Goal: Task Accomplishment & Management: Complete application form

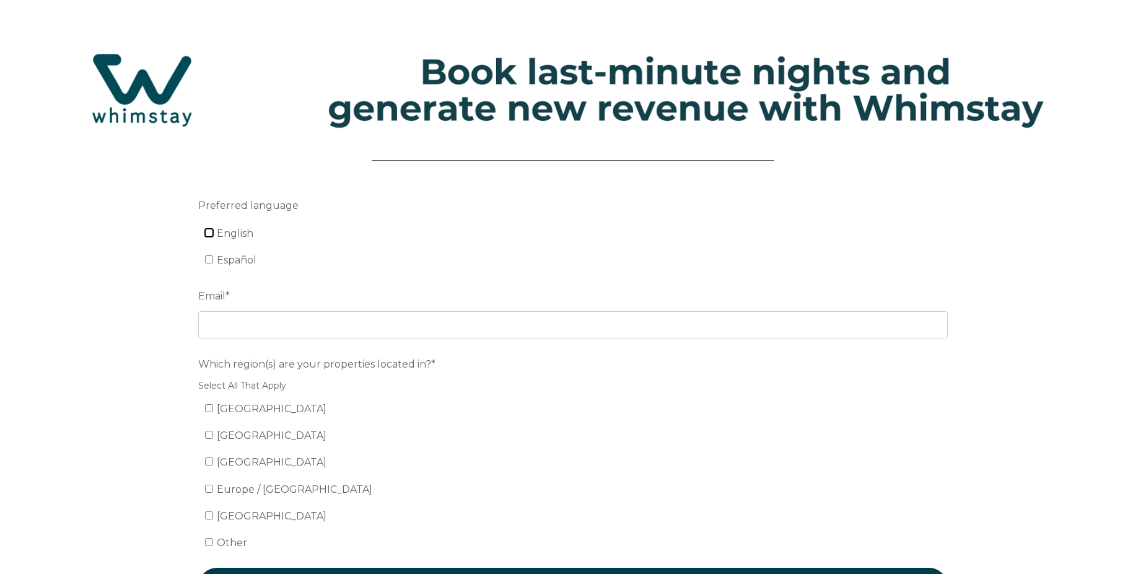
click at [211, 234] on input "English" at bounding box center [209, 233] width 8 height 8
checkbox input "true"
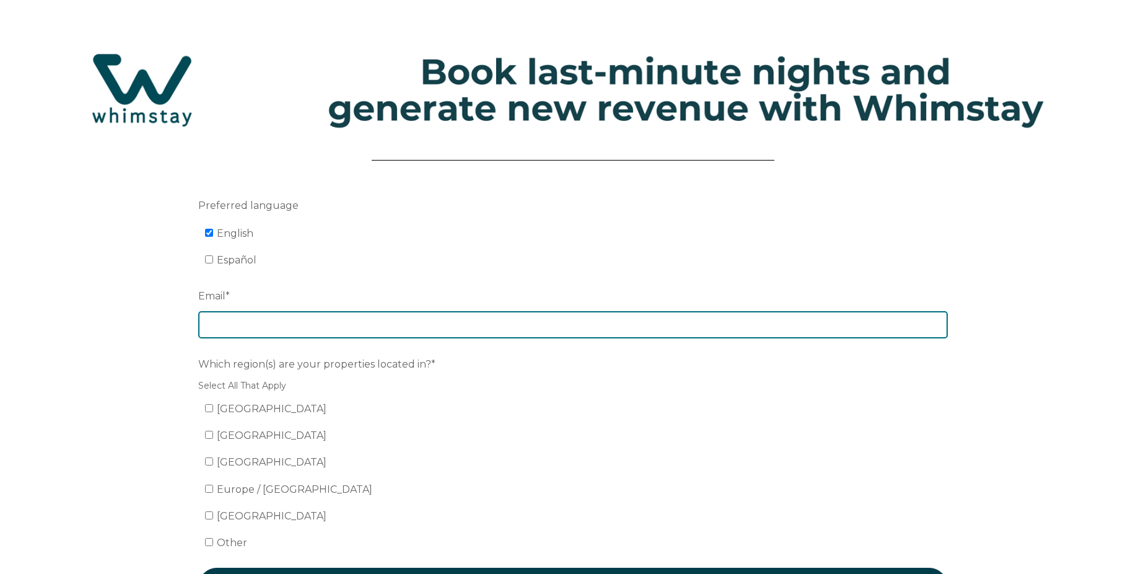
click at [280, 319] on input "Email *" at bounding box center [573, 324] width 750 height 27
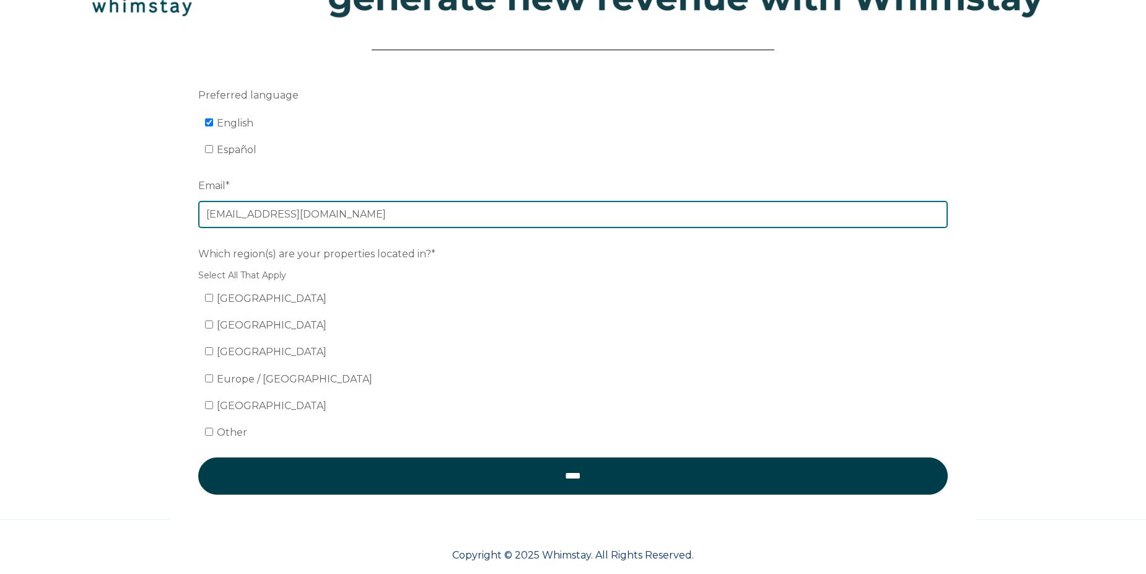
scroll to position [129, 0]
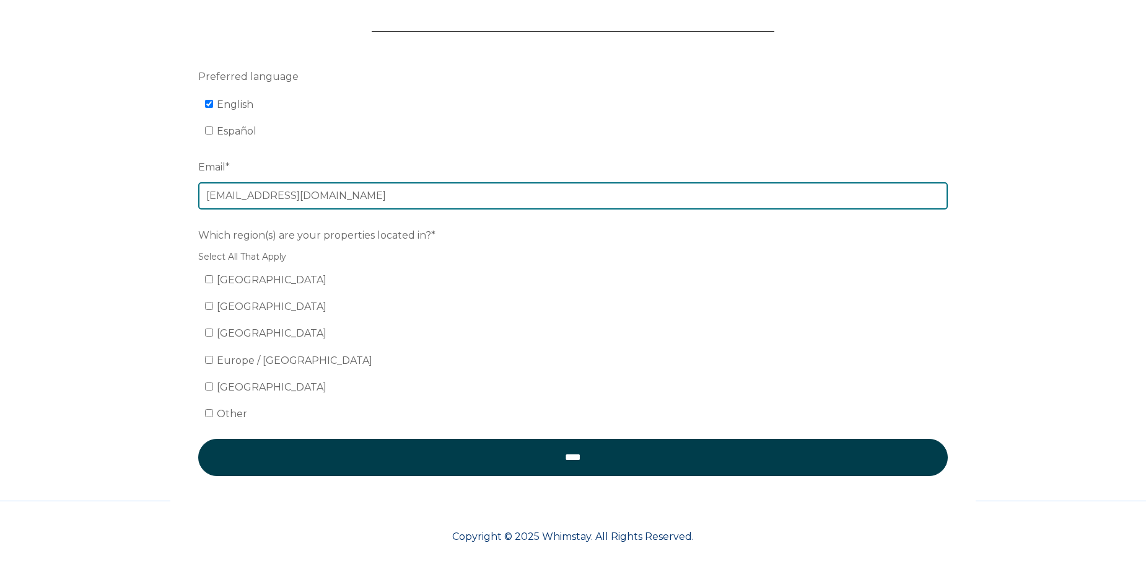
type input "[EMAIL_ADDRESS][DOMAIN_NAME]"
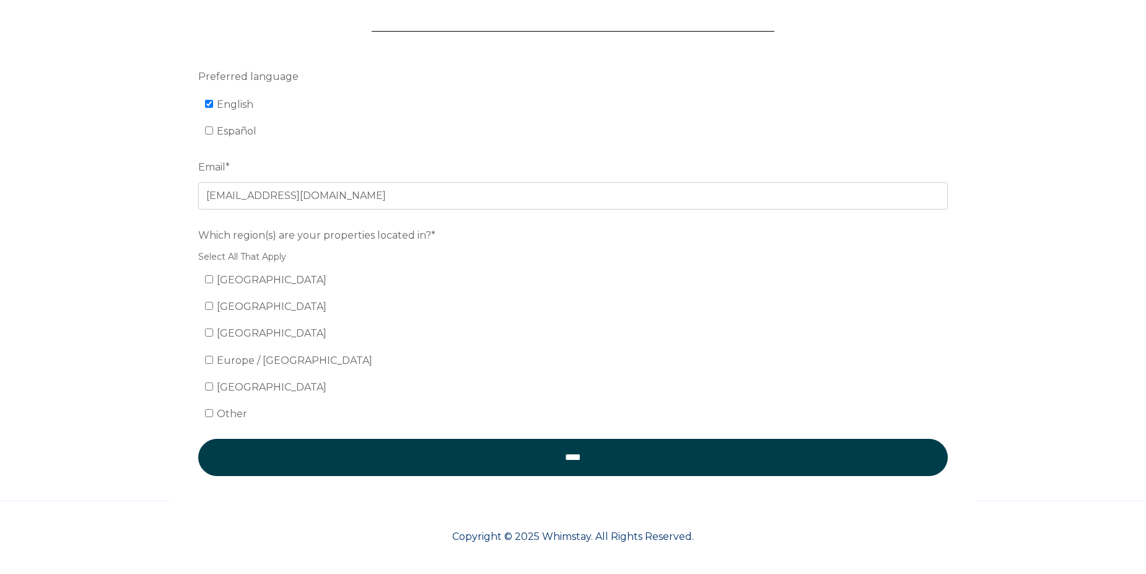
click at [209, 364] on label "Europe / United Kingdom" at bounding box center [288, 360] width 167 height 12
click at [209, 364] on input "Europe / United Kingdom" at bounding box center [209, 360] width 8 height 8
checkbox input "true"
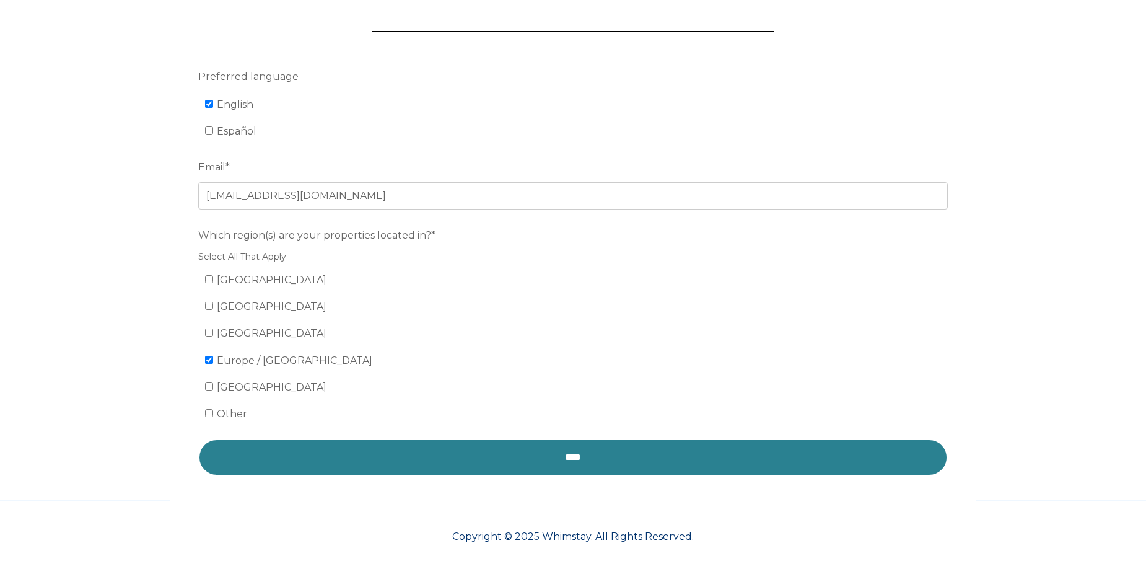
click at [542, 453] on input "****" at bounding box center [573, 457] width 750 height 37
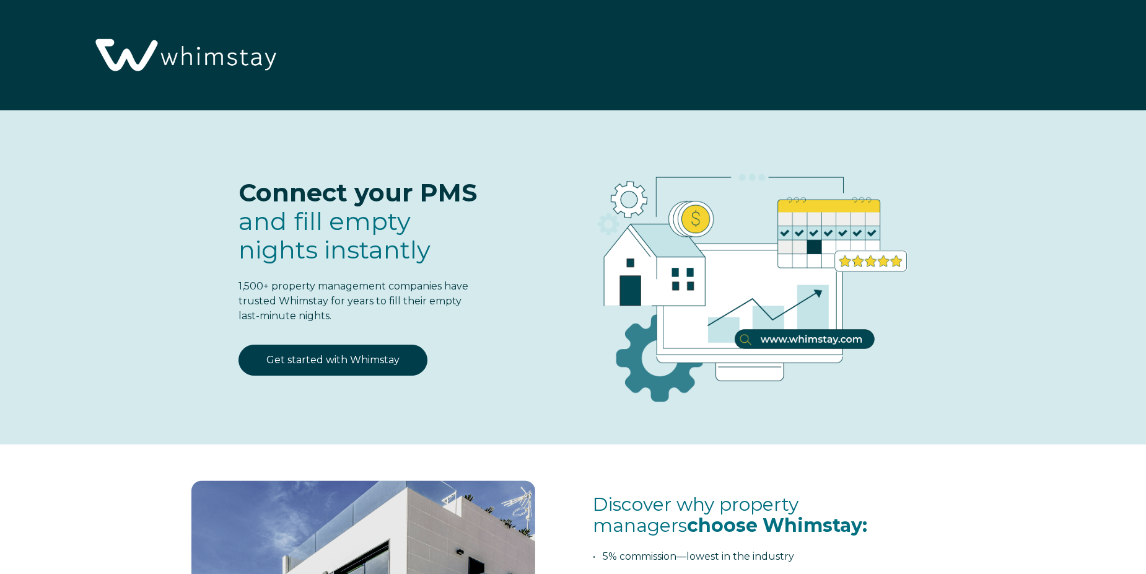
select select "CY"
select select "Standard"
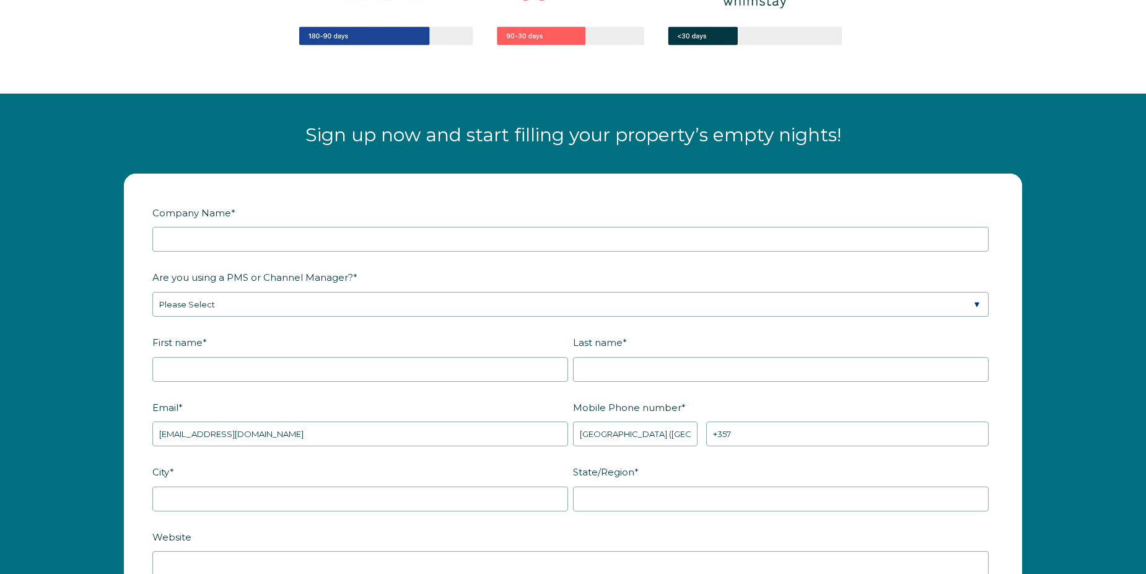
scroll to position [1487, 0]
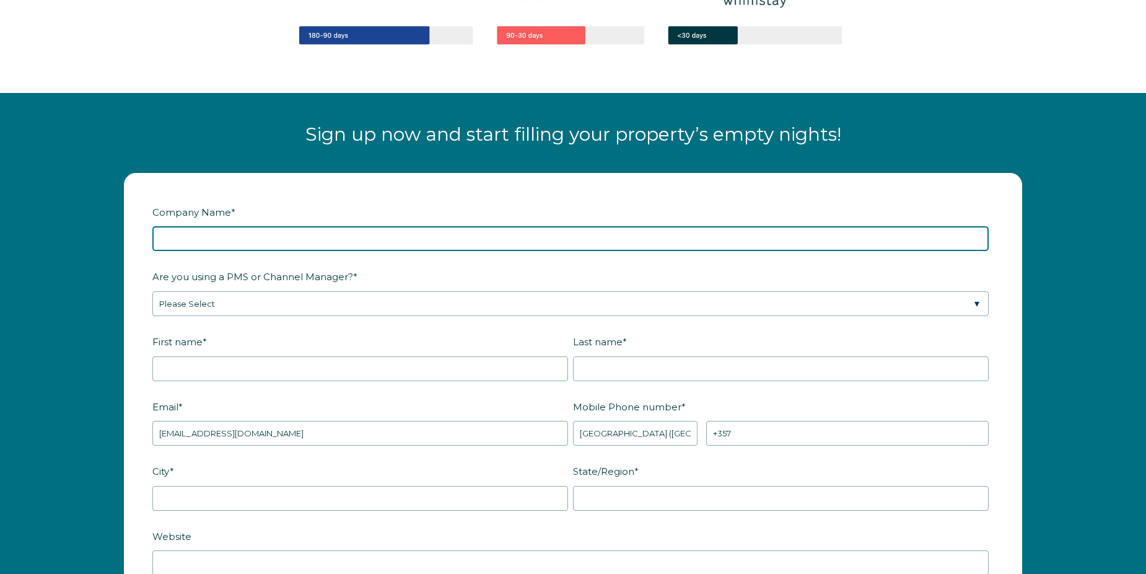
click at [424, 234] on input "Company Name *" at bounding box center [570, 238] width 837 height 25
type input "Too Coool Vacation Ltd."
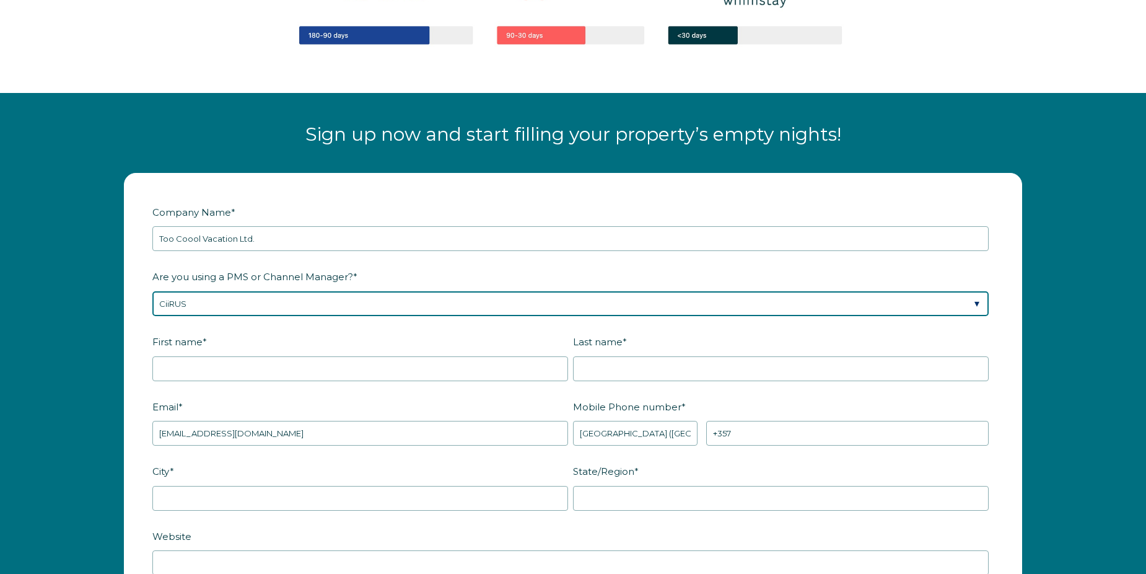
click at [978, 305] on select "Please Select Barefoot BookingPal Boost Brightside CiiRUS Escapia Guesty Hostaw…" at bounding box center [570, 303] width 837 height 25
select select "Rentals United"
click at [152, 291] on select "Please Select Barefoot BookingPal Boost Brightside CiiRUS Escapia Guesty Hostaw…" at bounding box center [570, 303] width 837 height 25
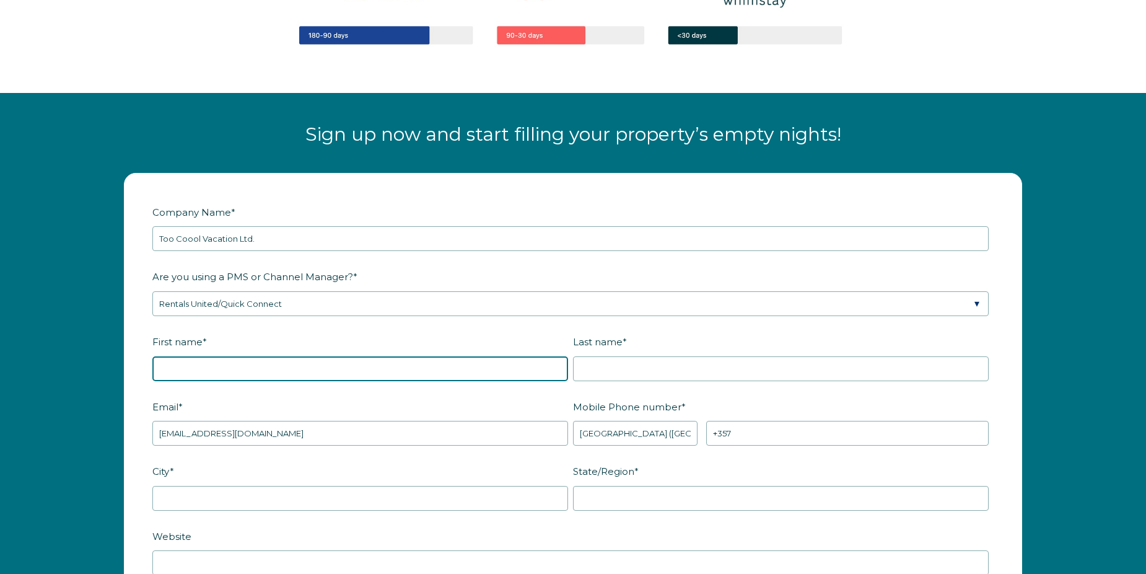
click at [287, 380] on input "First name *" at bounding box center [360, 368] width 416 height 25
type input "Beate"
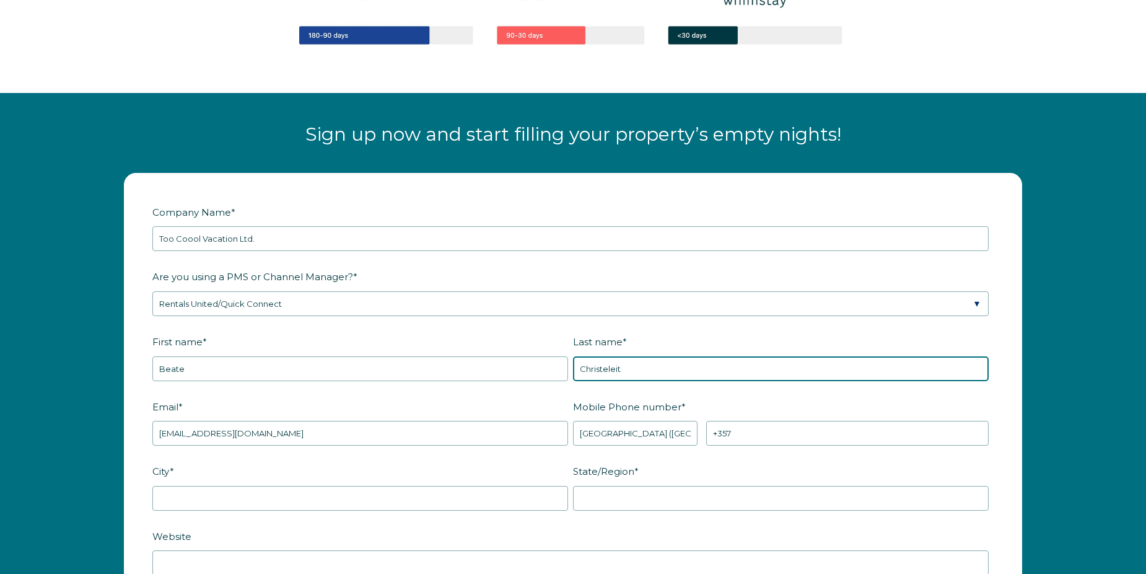
type input "Christeleit"
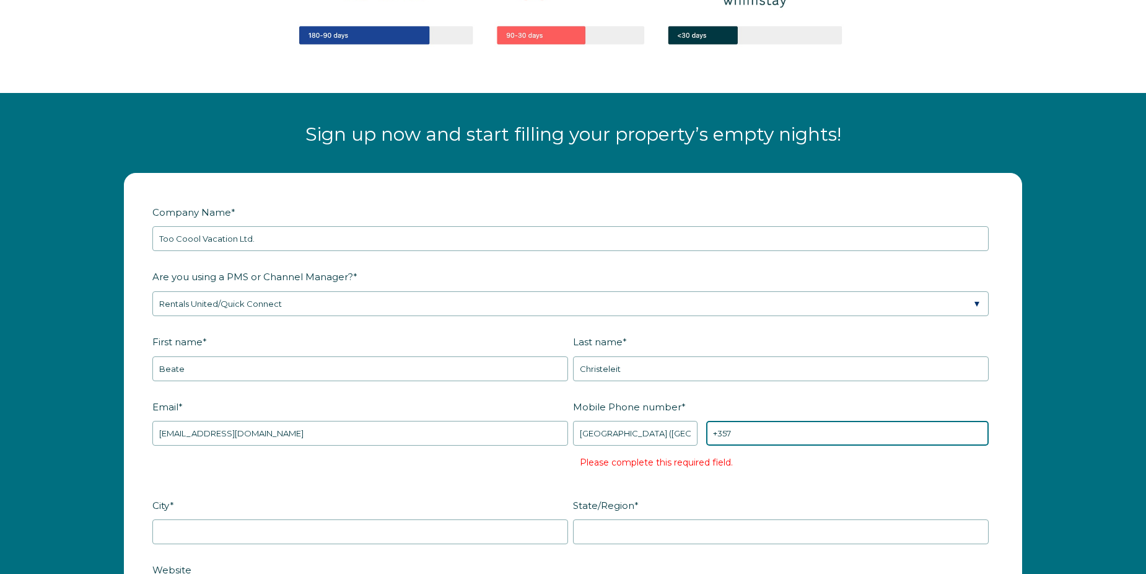
click at [760, 436] on input "+357" at bounding box center [847, 433] width 283 height 25
type input "[PHONE_NUMBER]"
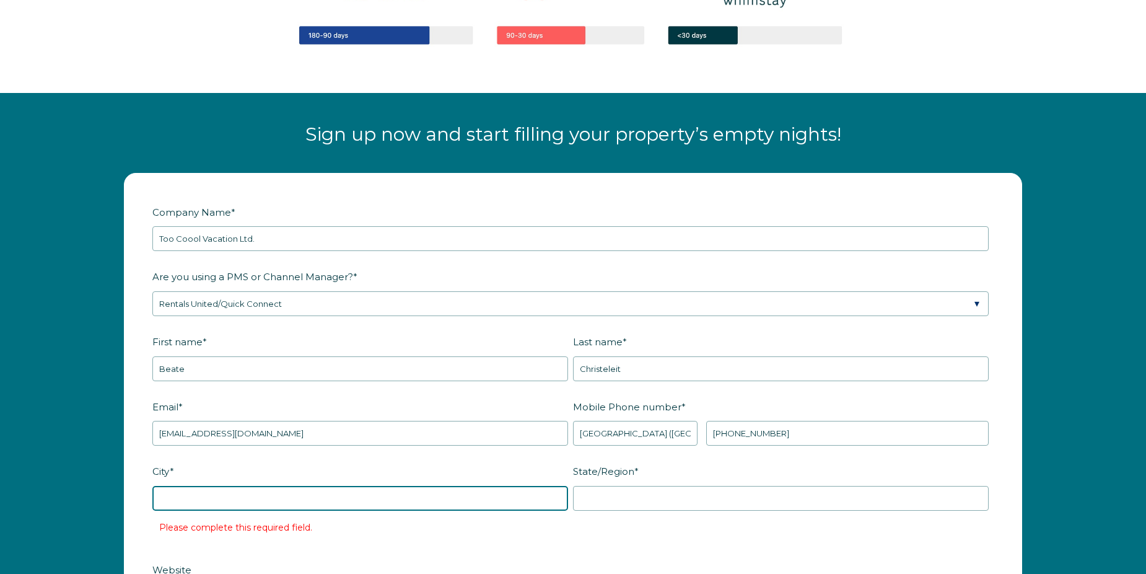
click at [209, 506] on input "City *" at bounding box center [360, 498] width 416 height 25
type input "Paralimni"
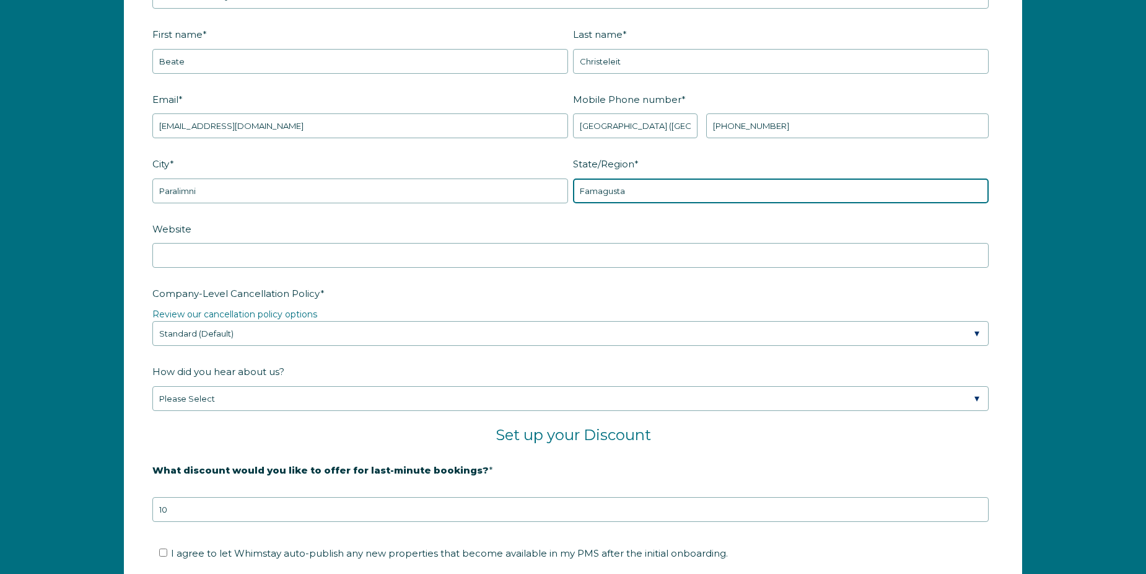
type input "Famagusta"
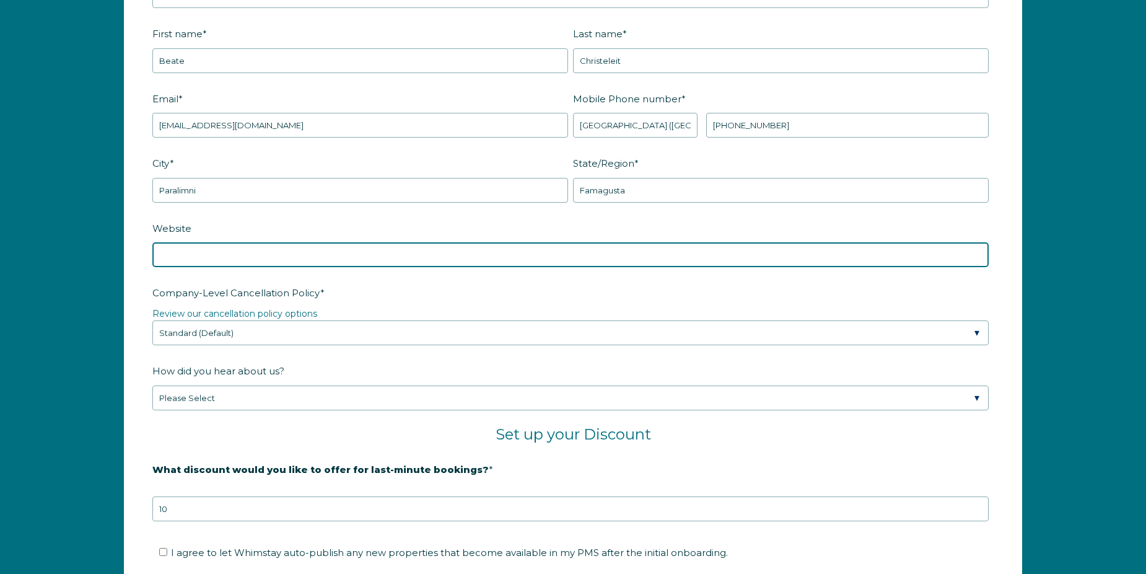
click at [291, 255] on input "Website" at bounding box center [570, 254] width 837 height 25
type input "[DOMAIN_NAME]"
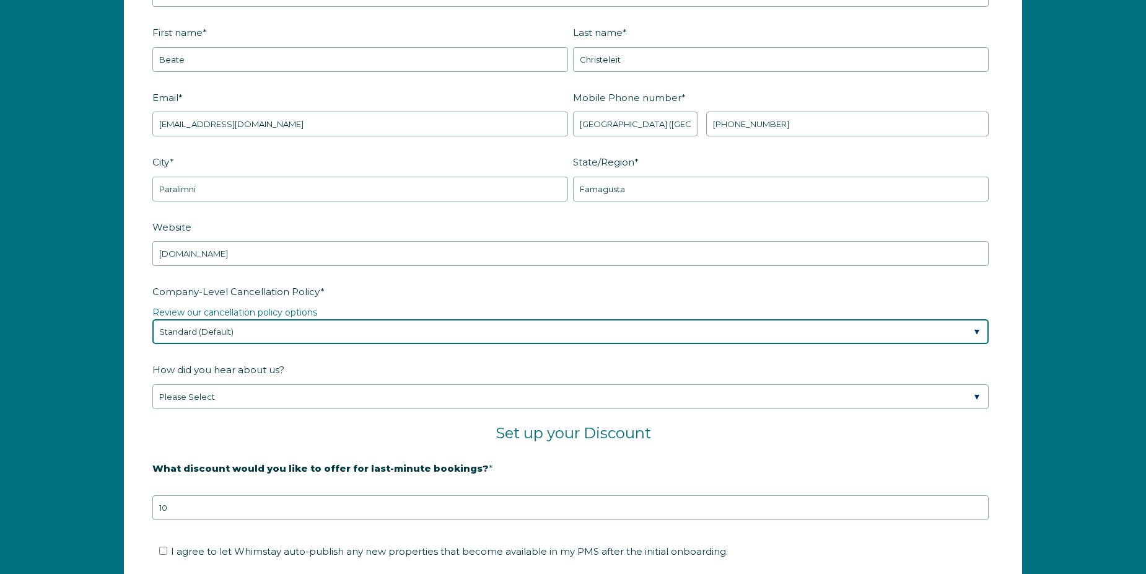
click at [276, 336] on select "Please Select Partial Standard (Default) Moderate Strict" at bounding box center [570, 331] width 837 height 25
select select "Strict"
click at [152, 319] on select "Please Select Partial Standard (Default) Moderate Strict" at bounding box center [570, 331] width 837 height 25
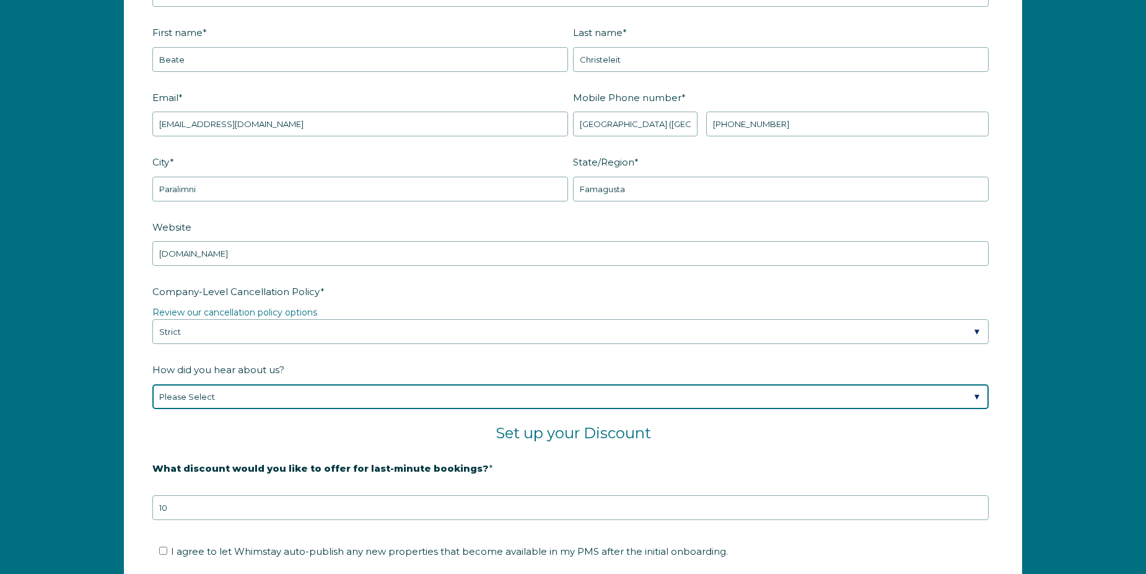
click at [248, 397] on select "Please Select Found Whimstay through a Google search Spoke to a Whimstay salesp…" at bounding box center [570, 396] width 837 height 25
select select "Other"
click at [152, 384] on select "Please Select Found Whimstay through a Google search Spoke to a Whimstay salesp…" at bounding box center [570, 396] width 837 height 25
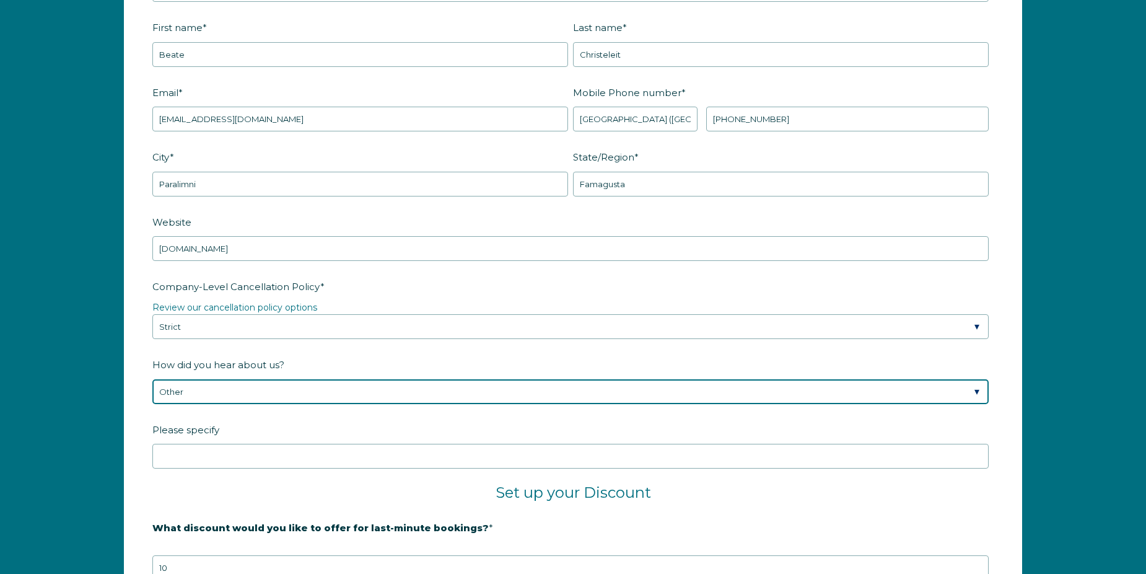
scroll to position [1801, 0]
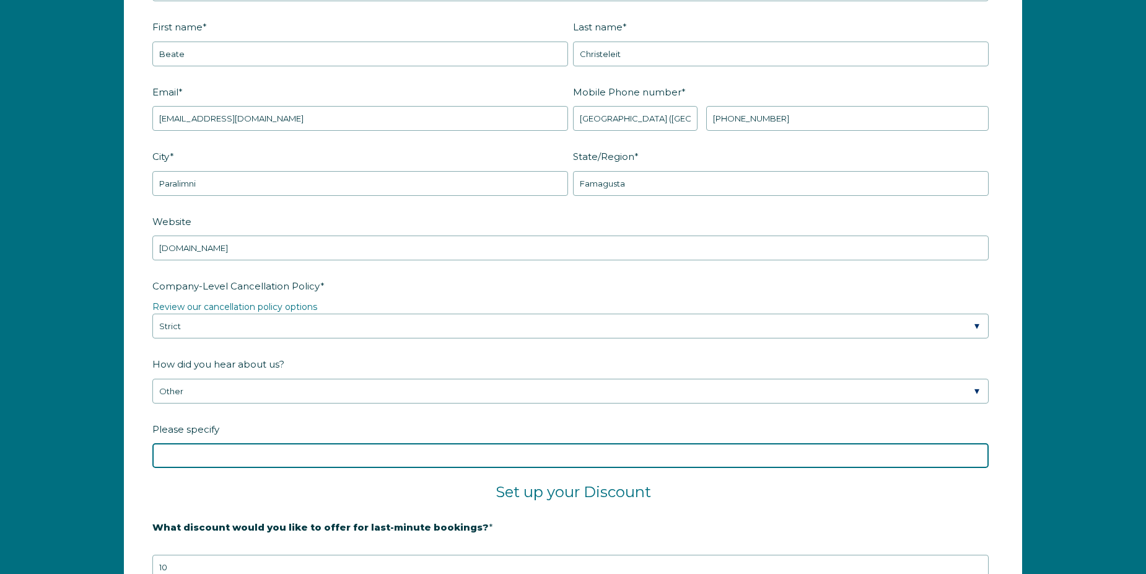
click at [248, 451] on input "Please specify" at bounding box center [570, 455] width 837 height 25
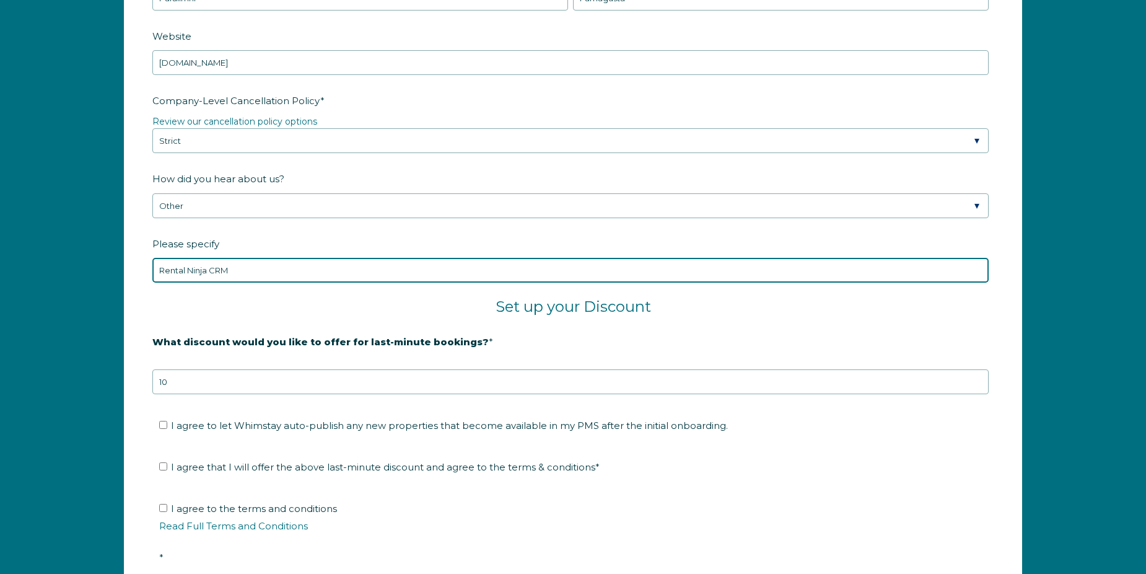
scroll to position [1987, 0]
type input "Rental Ninja CRM"
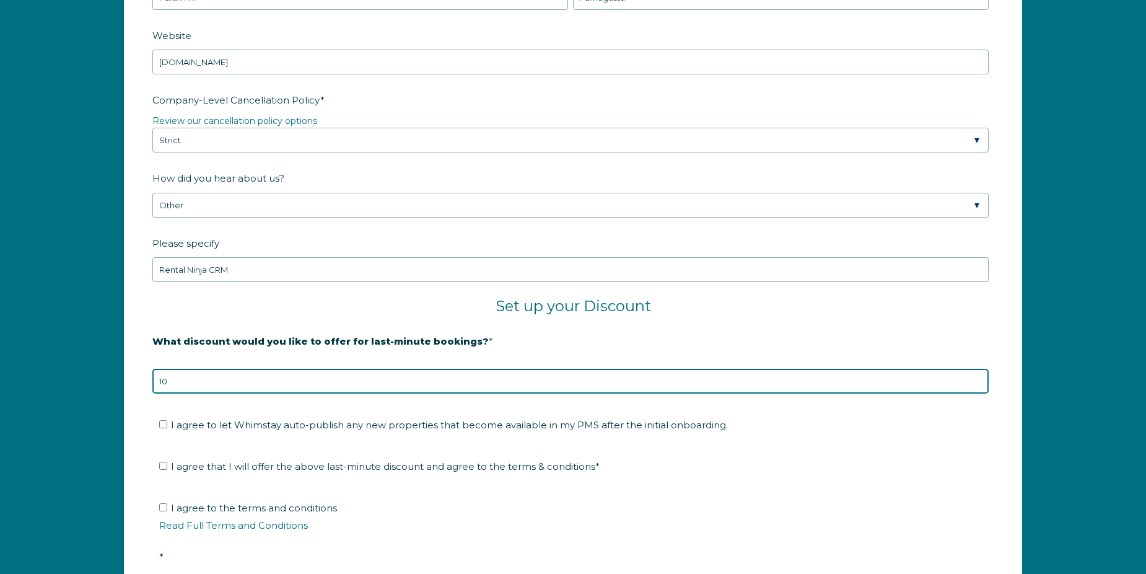
click at [183, 385] on input "10" at bounding box center [570, 381] width 837 height 25
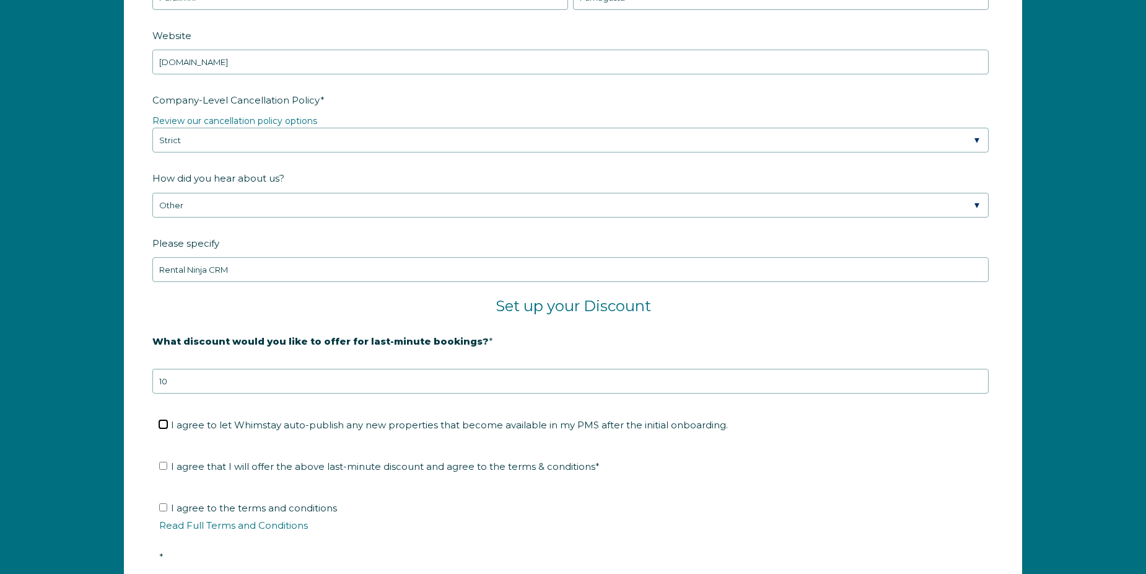
click at [163, 421] on input "I agree to let Whimstay auto-publish any new properties that become available i…" at bounding box center [163, 424] width 8 height 8
checkbox input "true"
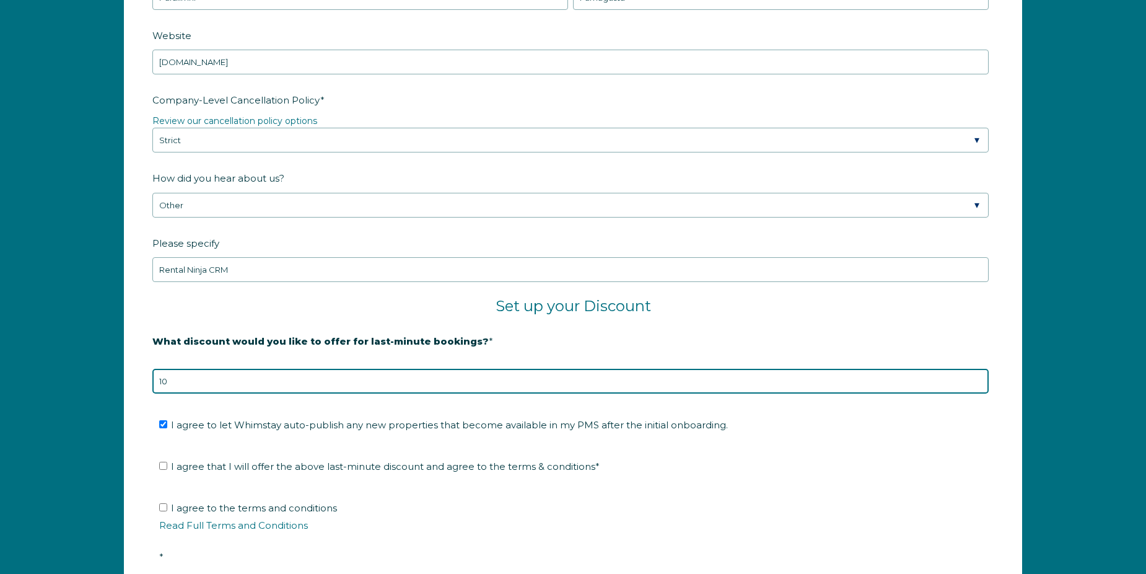
click at [177, 380] on input "10" at bounding box center [570, 381] width 837 height 25
click at [177, 379] on input "10" at bounding box center [570, 381] width 837 height 25
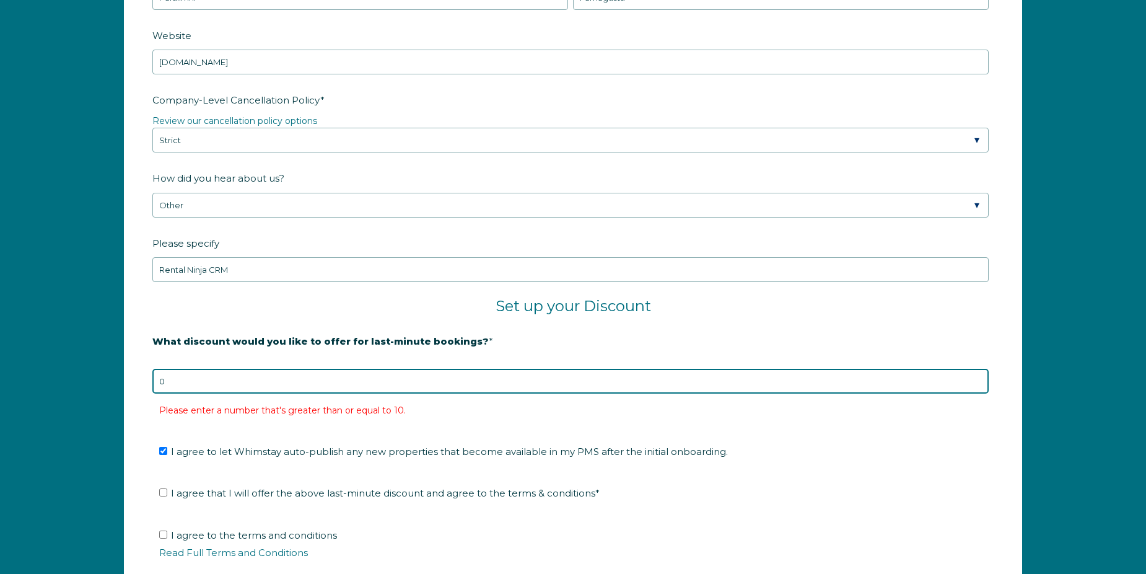
click at [223, 382] on input "0" at bounding box center [570, 381] width 837 height 25
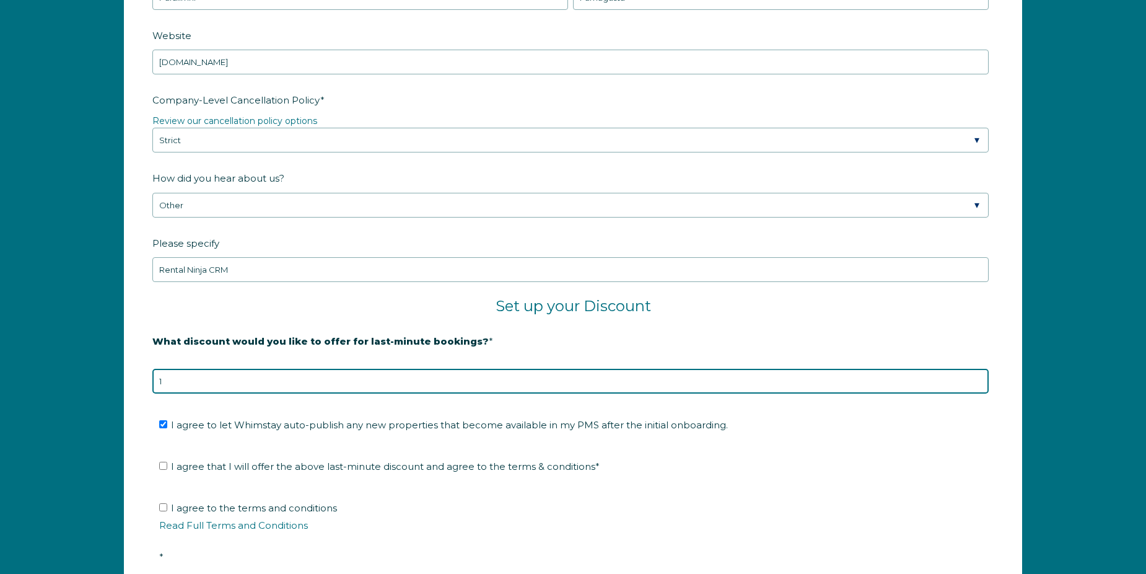
type input "10"
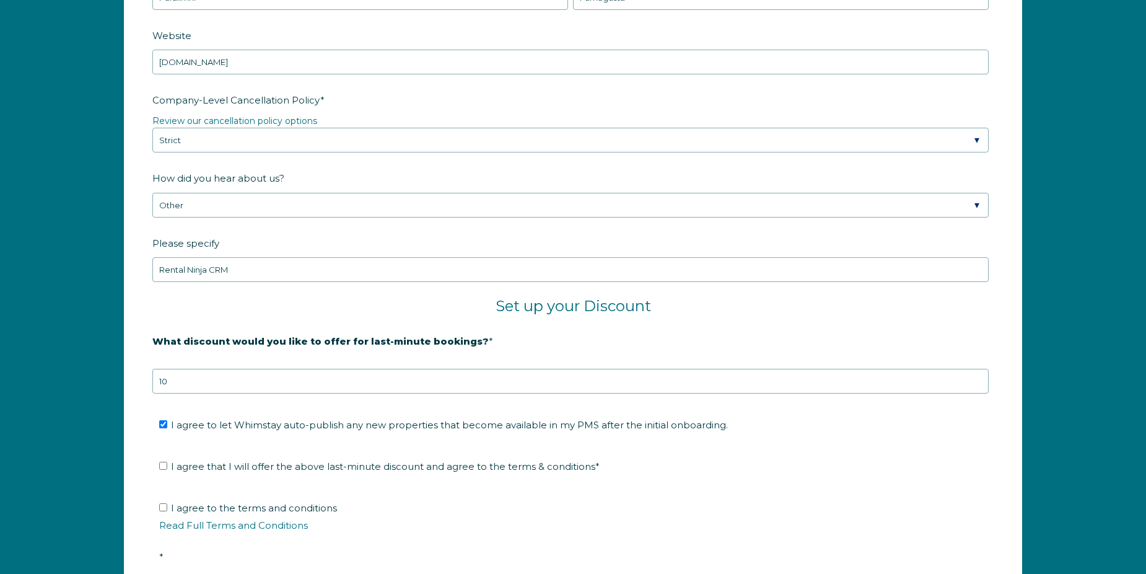
click at [221, 405] on fieldset "What discount would you like to offer for last-minute bookings? * 20% is recomm…" at bounding box center [573, 369] width 842 height 78
click at [212, 465] on span "I agree that I will offer the above last-minute discount and agree to the terms…" at bounding box center [385, 466] width 429 height 12
click at [167, 465] on input "I agree that I will offer the above last-minute discount and agree to the terms…" at bounding box center [163, 466] width 8 height 8
checkbox input "true"
click at [189, 509] on span "I agree to the terms and conditions Read Full Terms and Conditions *" at bounding box center [577, 532] width 837 height 61
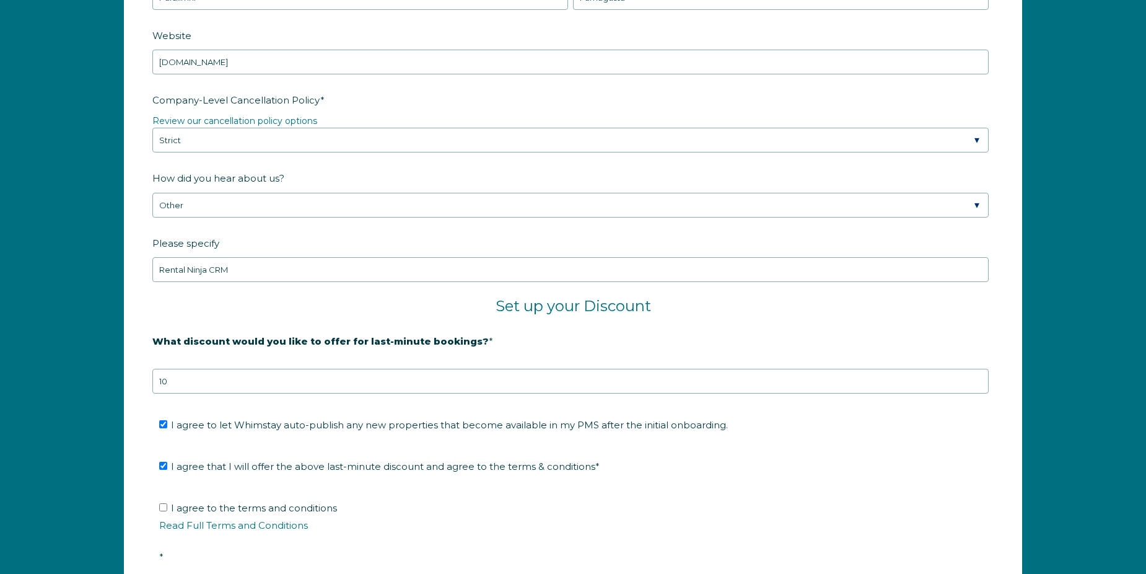
click at [167, 509] on input "I agree to the terms and conditions Read Full Terms and Conditions *" at bounding box center [163, 507] width 8 height 8
checkbox input "true"
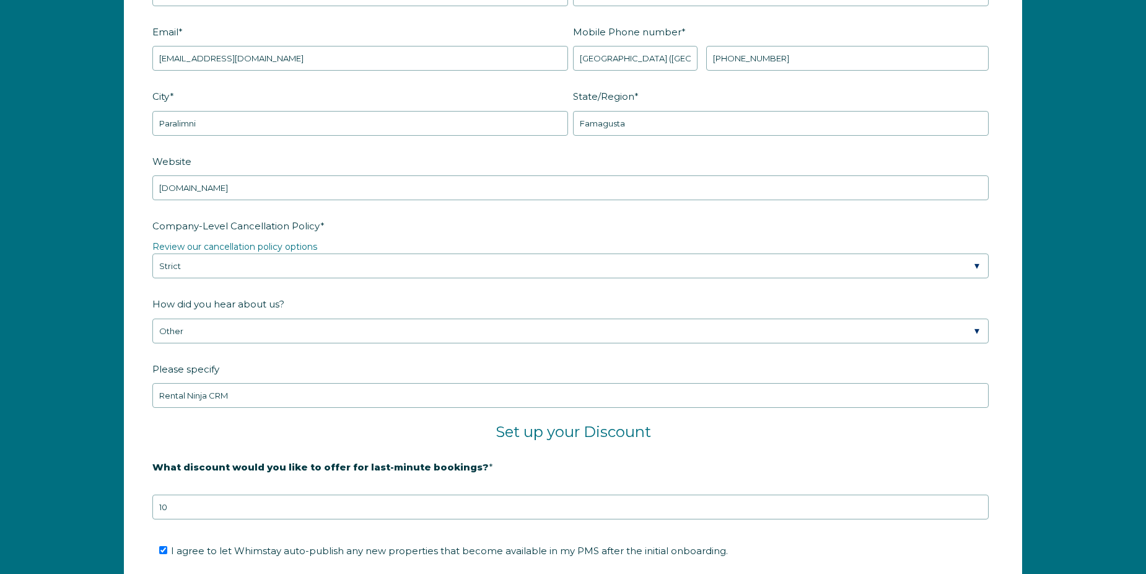
scroll to position [1863, 0]
click at [294, 245] on link "Review our cancellation policy options" at bounding box center [234, 245] width 165 height 11
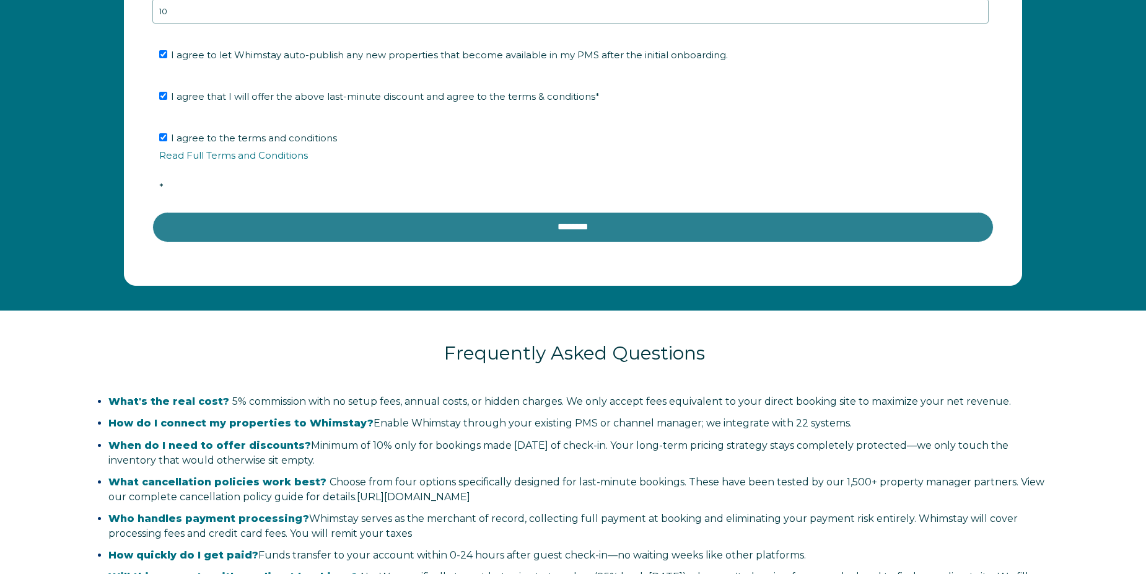
scroll to position [2358, 0]
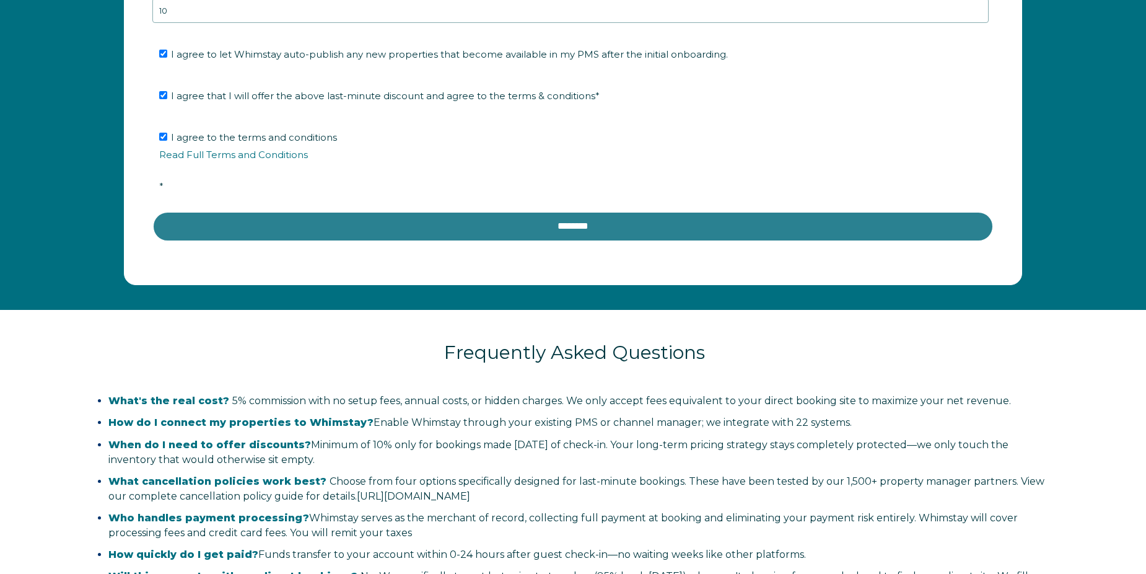
click at [594, 227] on input "********" at bounding box center [573, 226] width 842 height 30
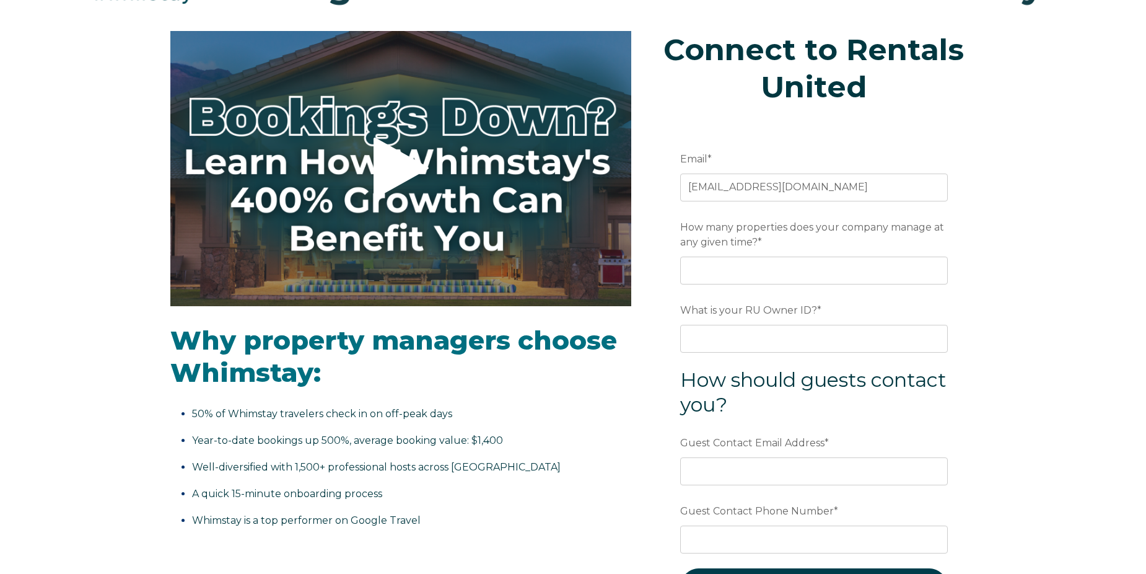
scroll to position [123, 0]
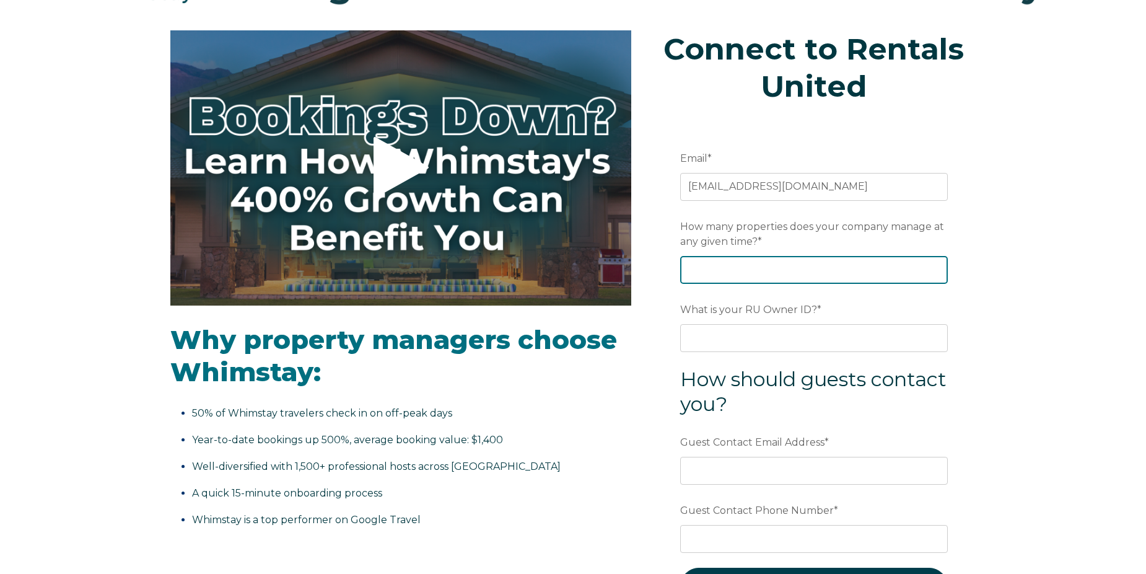
click at [804, 275] on input "How many properties does your company manage at any given time? *" at bounding box center [814, 269] width 268 height 27
type input "8"
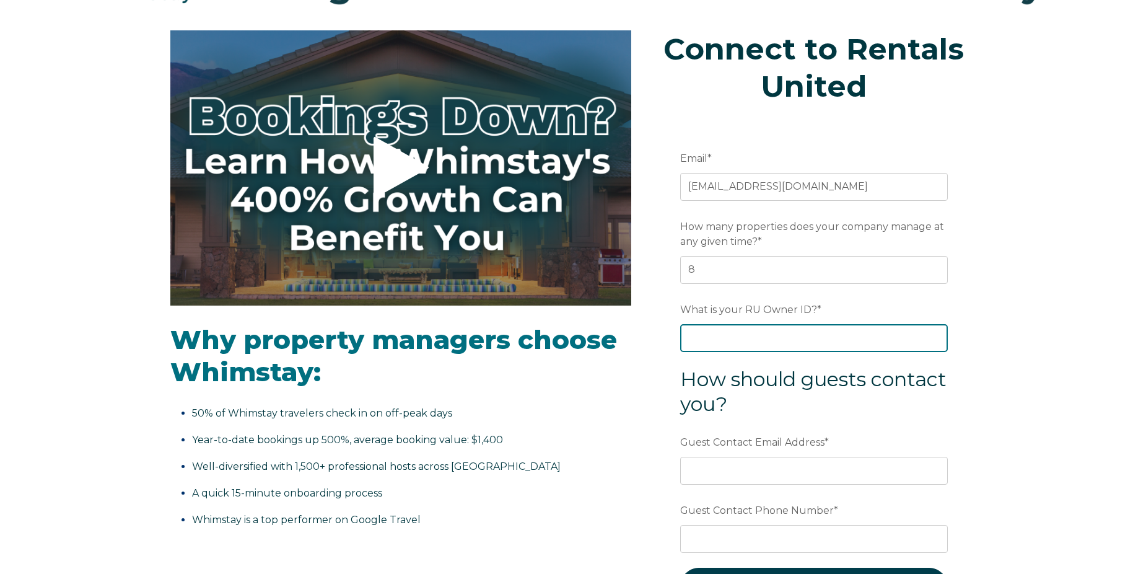
click at [802, 344] on input "What is your RU Owner ID? *" at bounding box center [814, 337] width 268 height 27
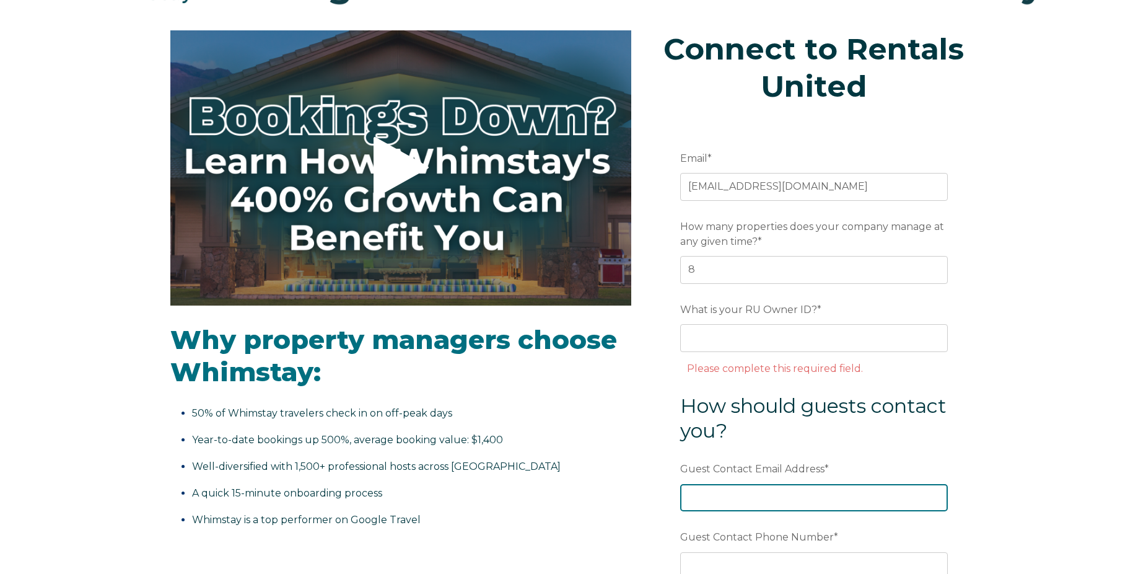
click at [785, 482] on div "Guest Contact Email Address *" at bounding box center [814, 484] width 268 height 53
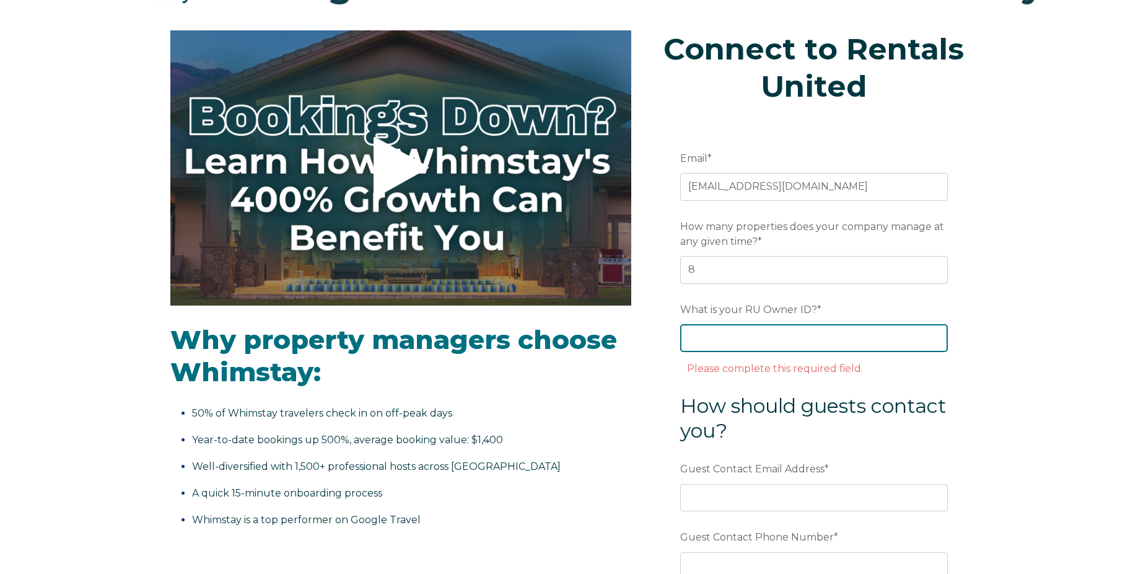
click at [775, 331] on input "What is your RU Owner ID? *" at bounding box center [814, 337] width 268 height 27
